Goal: Download file/media

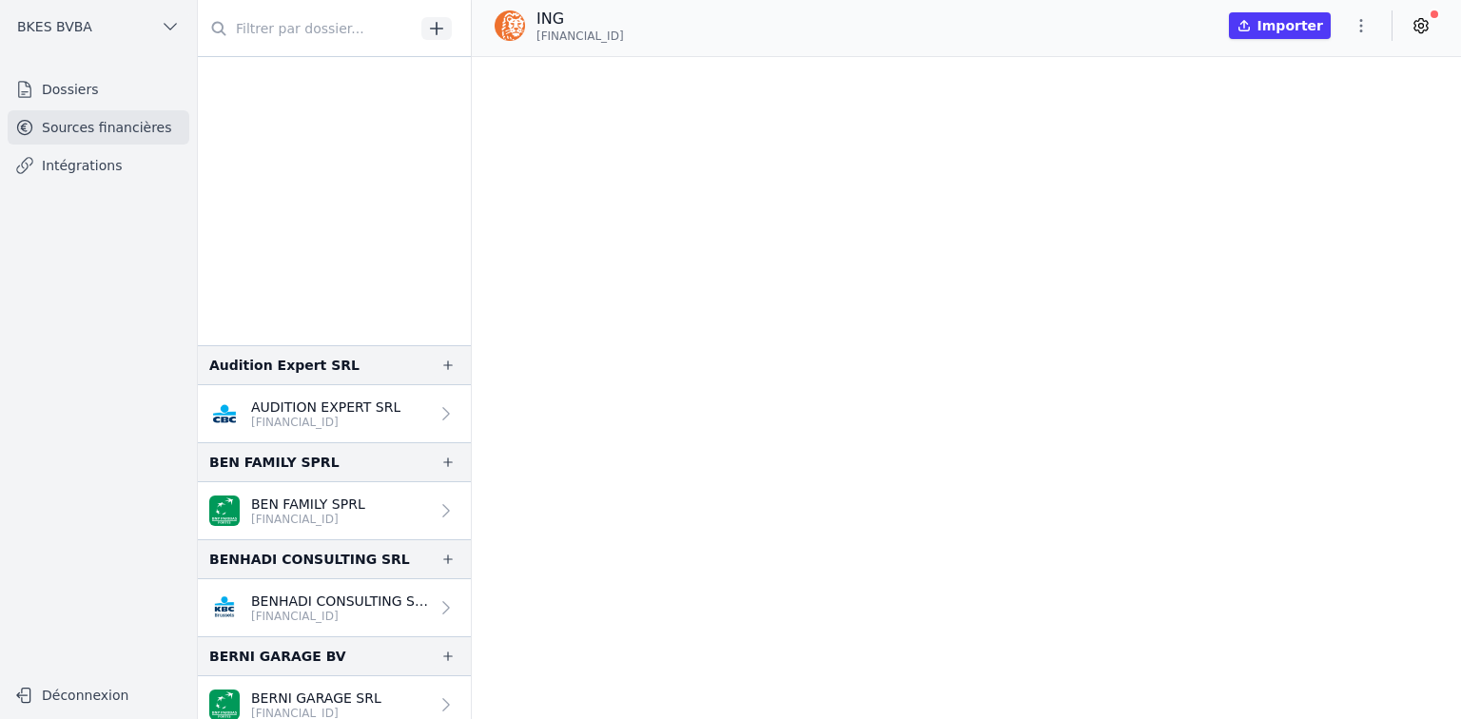
scroll to position [29966, 0]
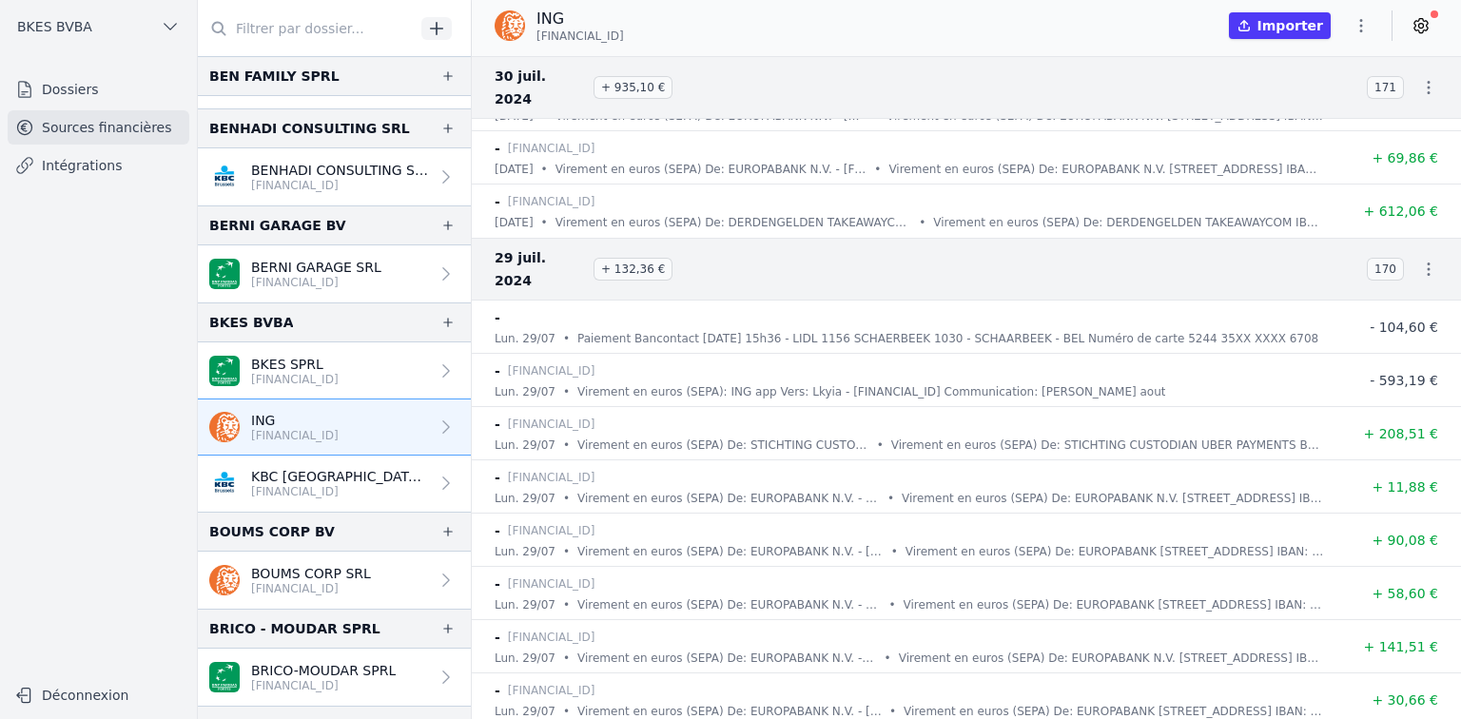
click at [365, 567] on link "BOUMS CORP SRL [FINANCIAL_ID]" at bounding box center [334, 580] width 273 height 57
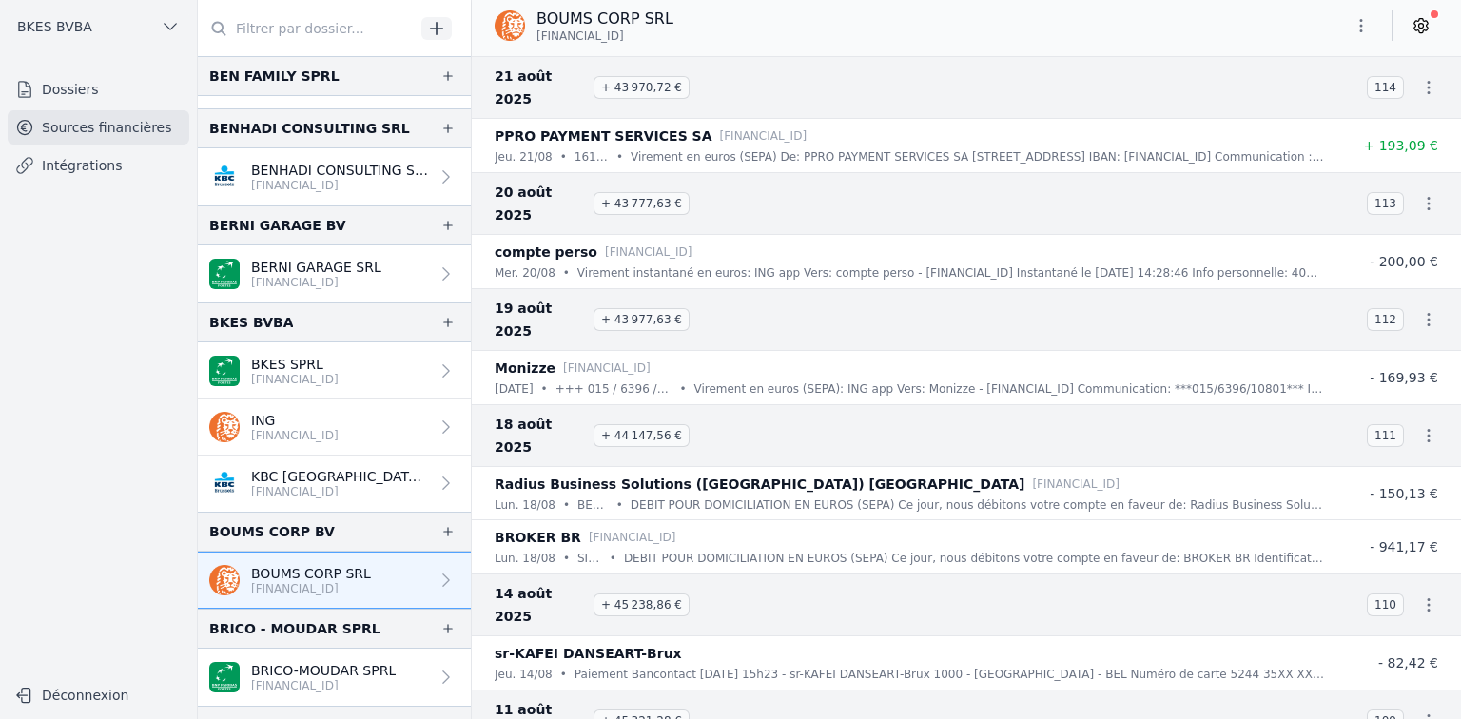
click at [1428, 81] on icon "button" at bounding box center [1429, 87] width 3 height 13
click at [1416, 115] on link "Télécharger les CODA" at bounding box center [1366, 110] width 174 height 34
click at [871, 45] on div "BOUMS CORP SRL [FINANCIAL_ID]" at bounding box center [966, 28] width 989 height 57
click at [264, 574] on p "BOUMS CORP SRL" at bounding box center [311, 573] width 120 height 19
click at [442, 578] on icon at bounding box center [446, 580] width 19 height 19
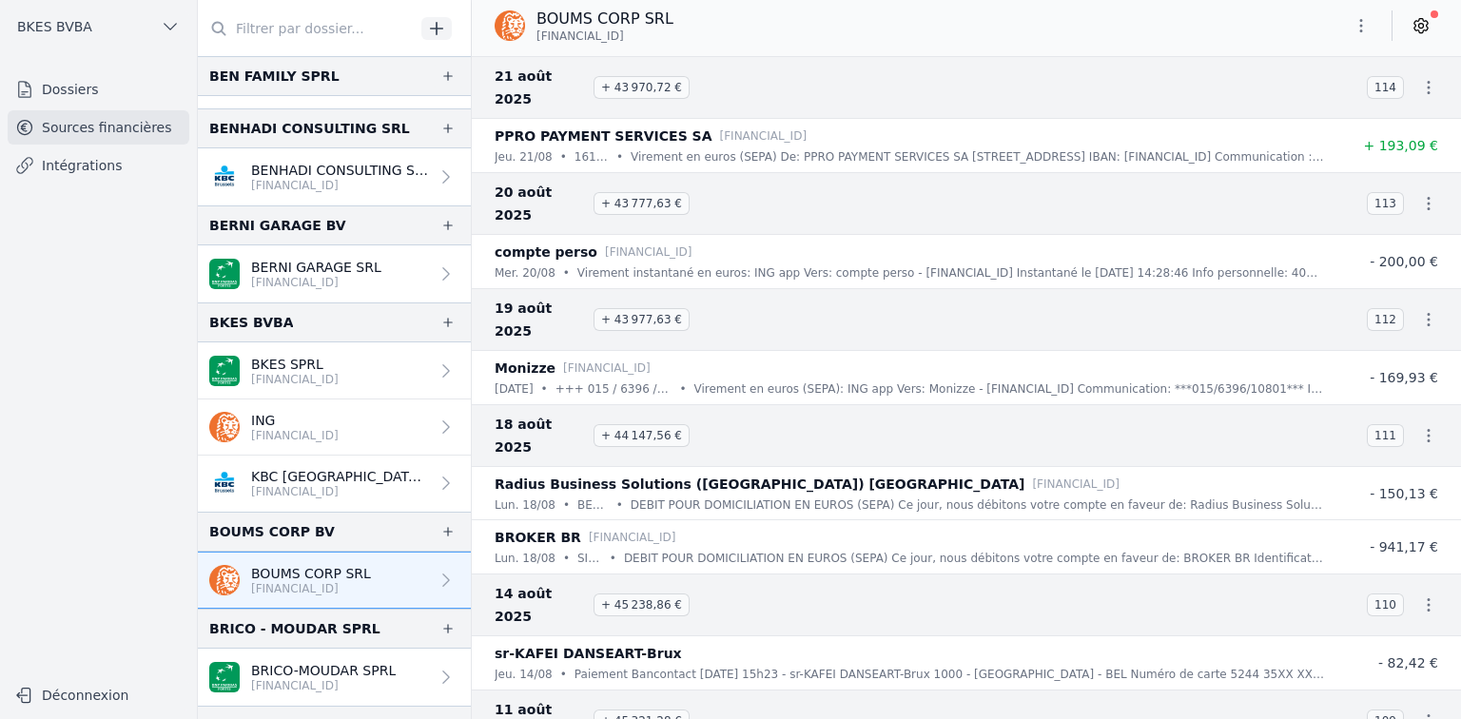
click at [145, 126] on link "Sources financières" at bounding box center [99, 127] width 182 height 34
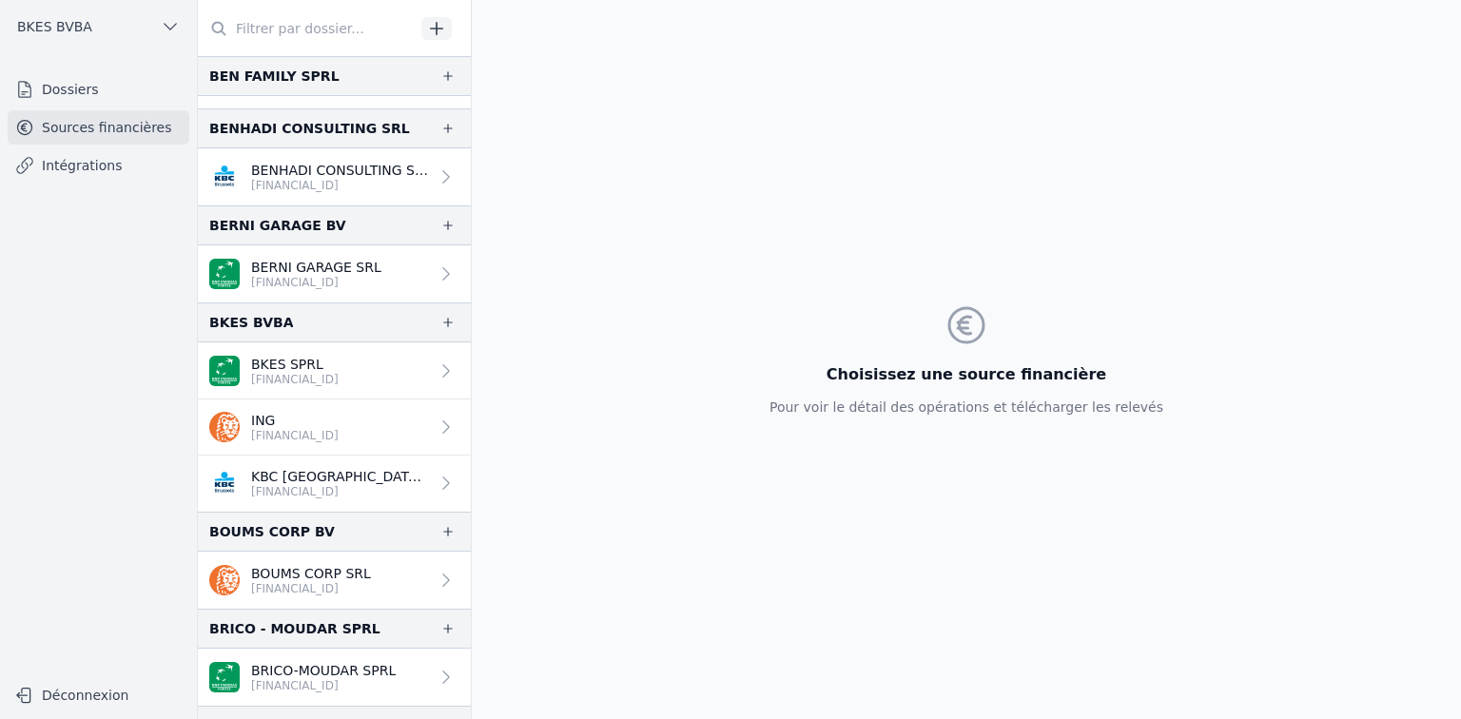
click at [254, 574] on p "BOUMS CORP SRL" at bounding box center [311, 573] width 120 height 19
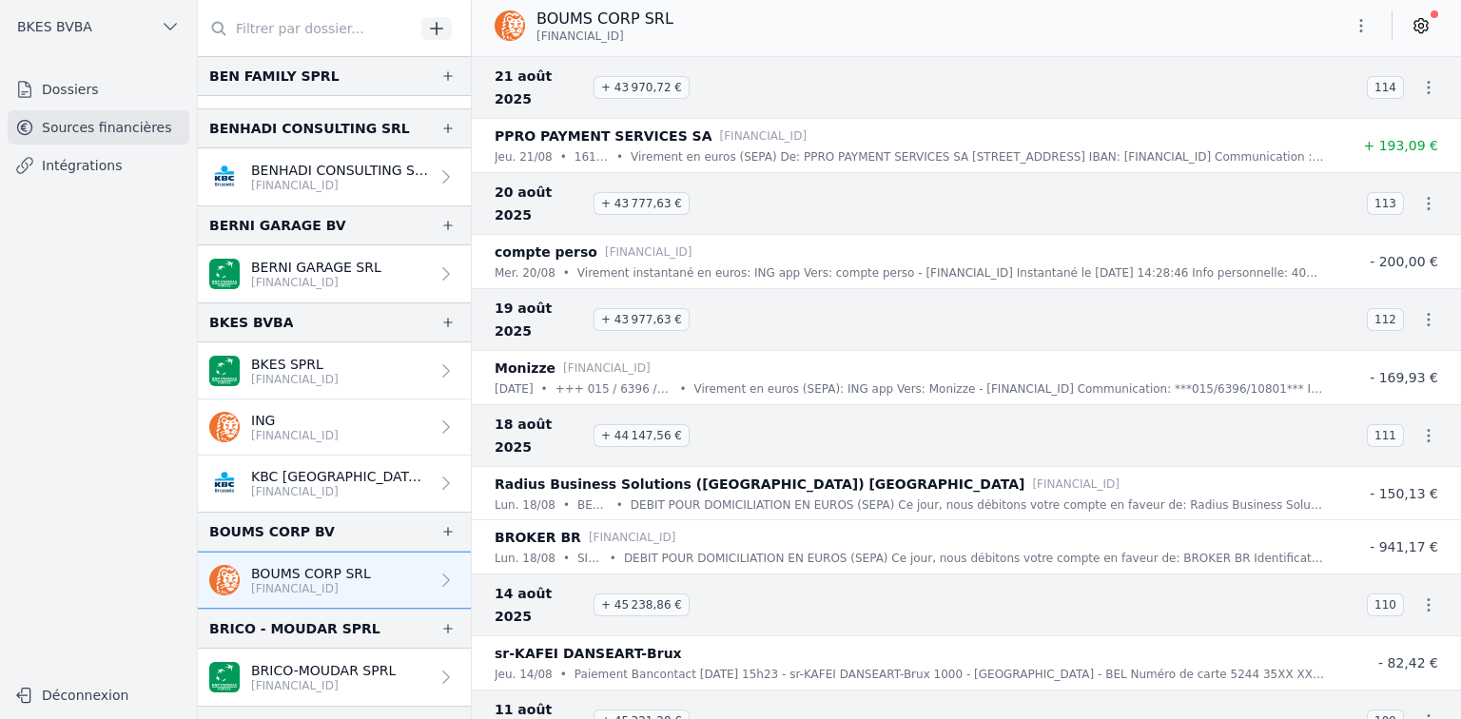
click at [1366, 30] on icon "button" at bounding box center [1361, 25] width 19 height 19
click at [1309, 95] on button "Exporter" at bounding box center [1315, 101] width 137 height 35
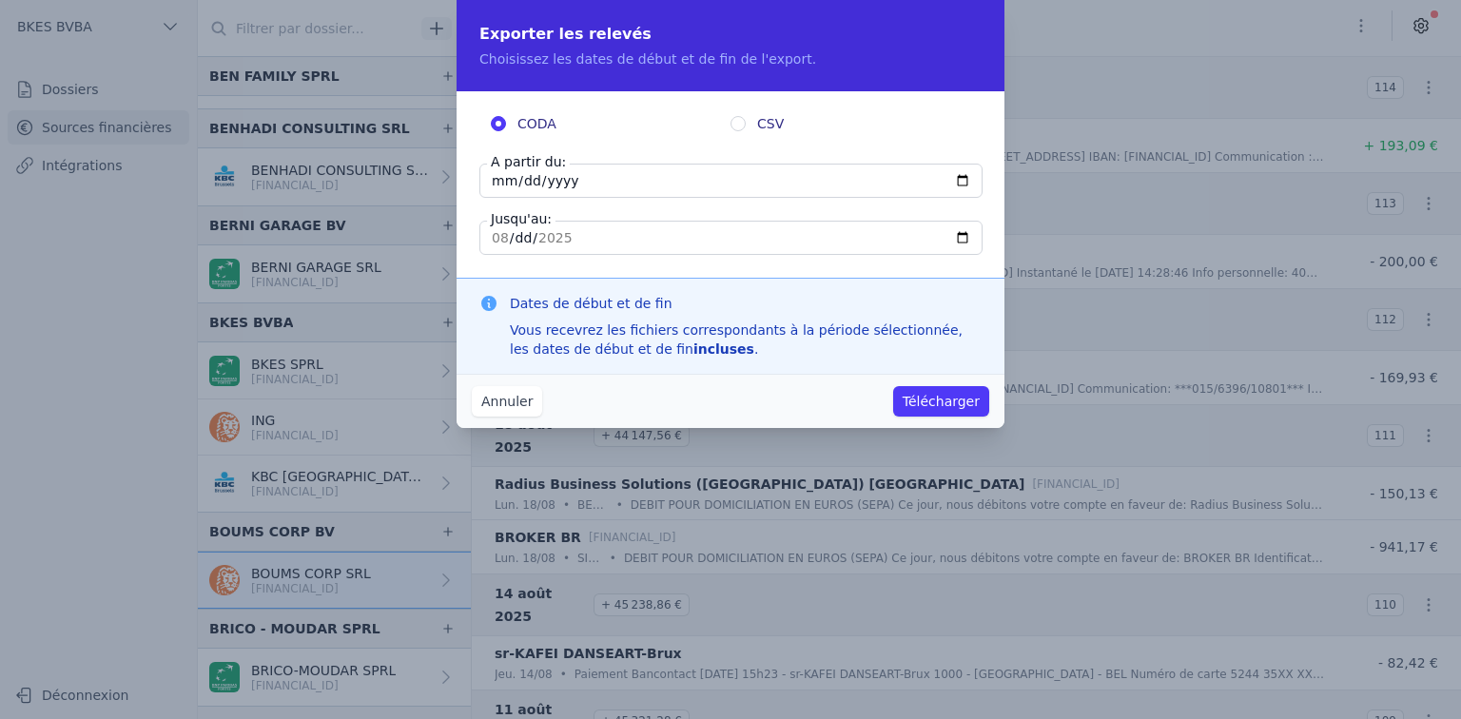
click at [593, 176] on input "[DATE]" at bounding box center [731, 181] width 503 height 34
click at [564, 180] on input "[DATE]" at bounding box center [731, 181] width 503 height 34
click at [959, 185] on input "[DATE]" at bounding box center [731, 181] width 503 height 34
type input "[DATE]"
click at [925, 395] on button "Télécharger" at bounding box center [941, 401] width 96 height 30
